Goal: Check status: Check status

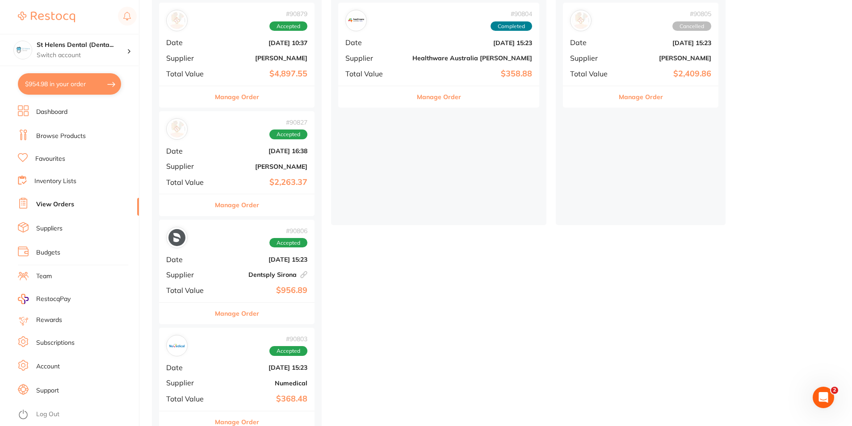
scroll to position [142, 0]
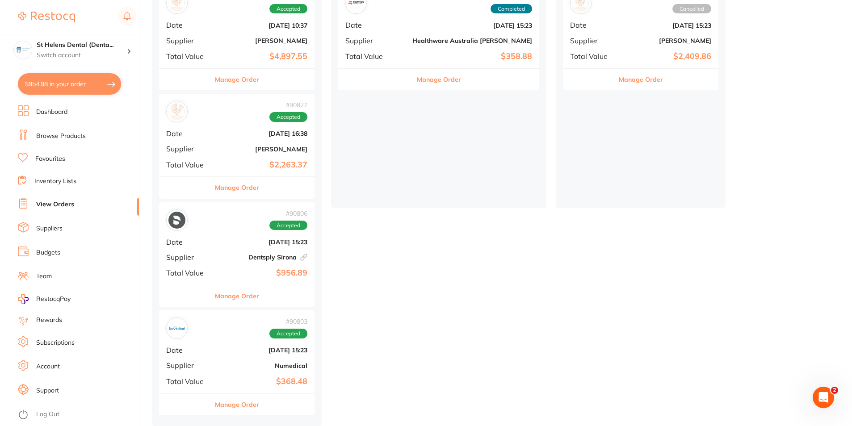
click at [221, 404] on button "Manage Order" at bounding box center [237, 404] width 44 height 21
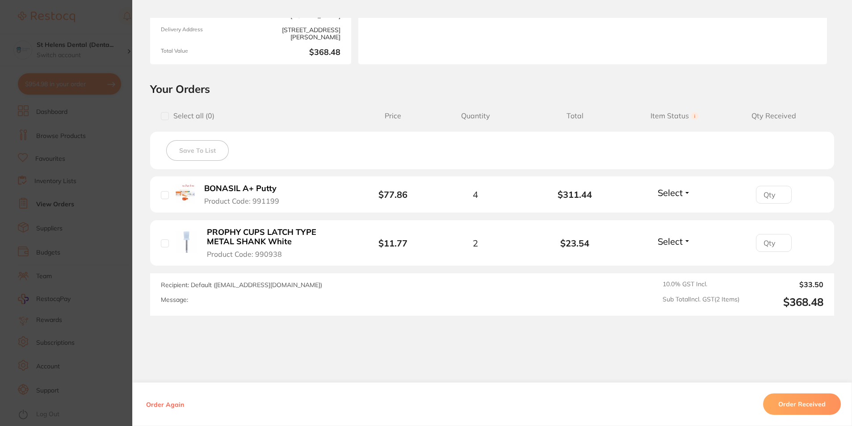
scroll to position [160, 0]
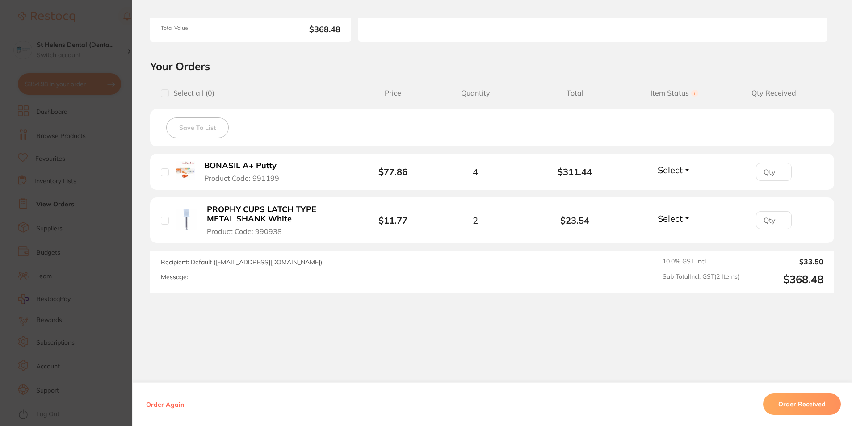
click at [822, 405] on button "Order Received" at bounding box center [802, 403] width 78 height 21
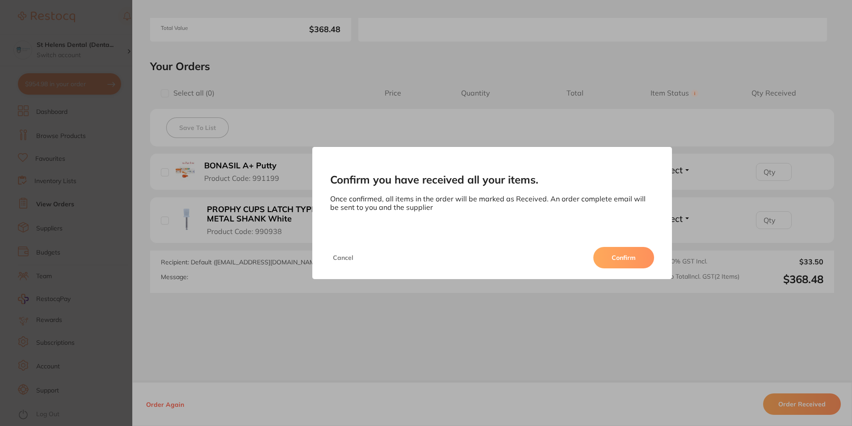
click at [612, 256] on button "Confirm" at bounding box center [623, 257] width 61 height 21
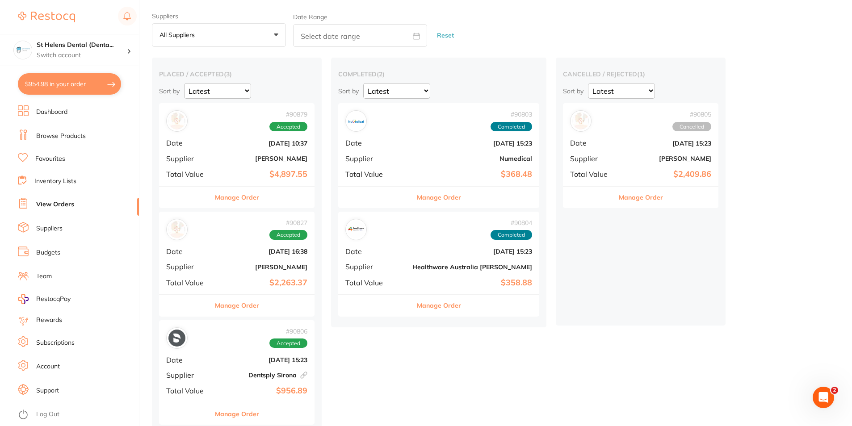
scroll to position [33, 0]
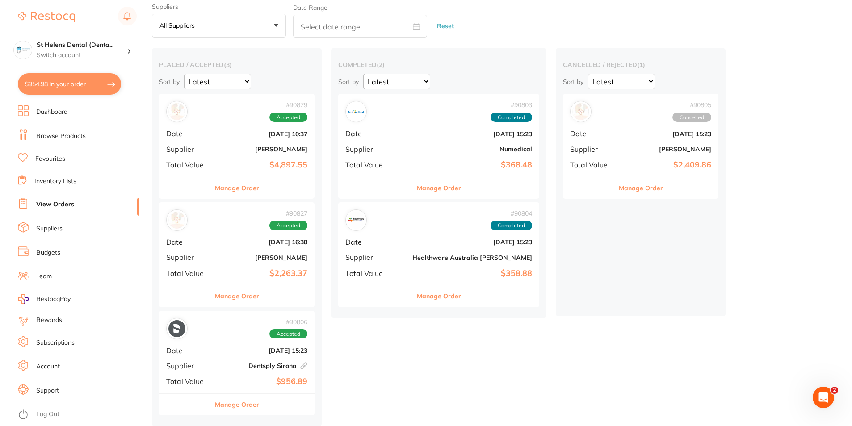
click at [237, 300] on button "Manage Order" at bounding box center [237, 295] width 44 height 21
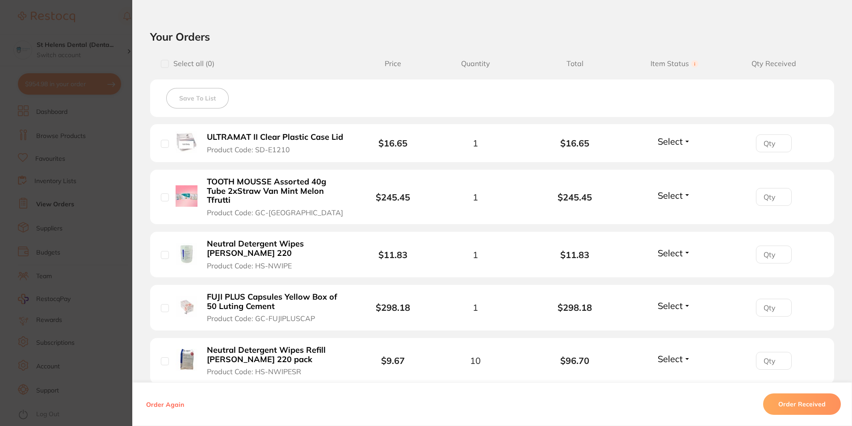
scroll to position [179, 0]
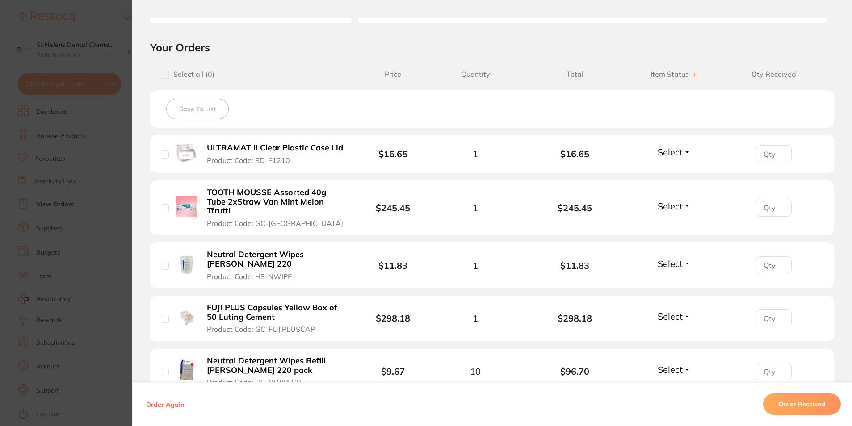
click at [110, 101] on section "Order ID: Restocq- 90827 Order Information Accepted Order Order Date [DATE] 16:…" at bounding box center [426, 213] width 852 height 426
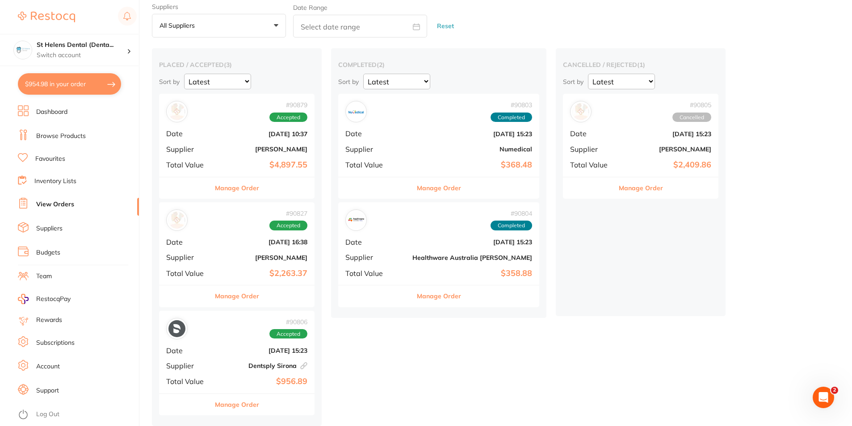
click at [74, 88] on button "$954.98 in your order" at bounding box center [69, 83] width 103 height 21
checkbox input "true"
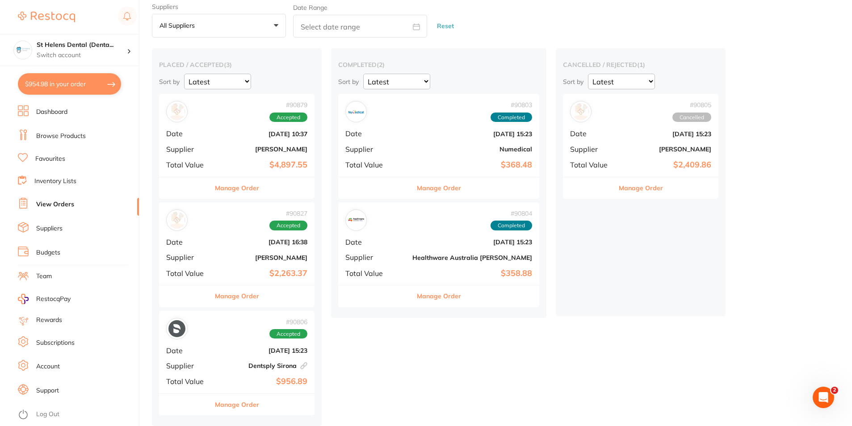
checkbox input "true"
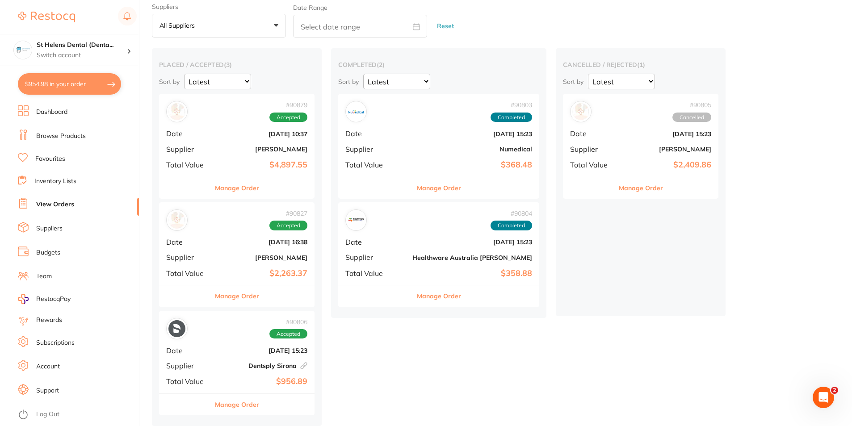
checkbox input "true"
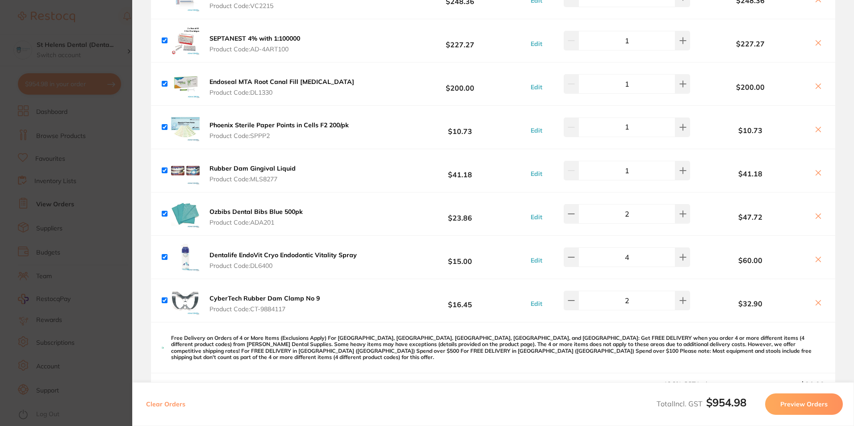
scroll to position [89, 0]
